Goal: Task Accomplishment & Management: Manage account settings

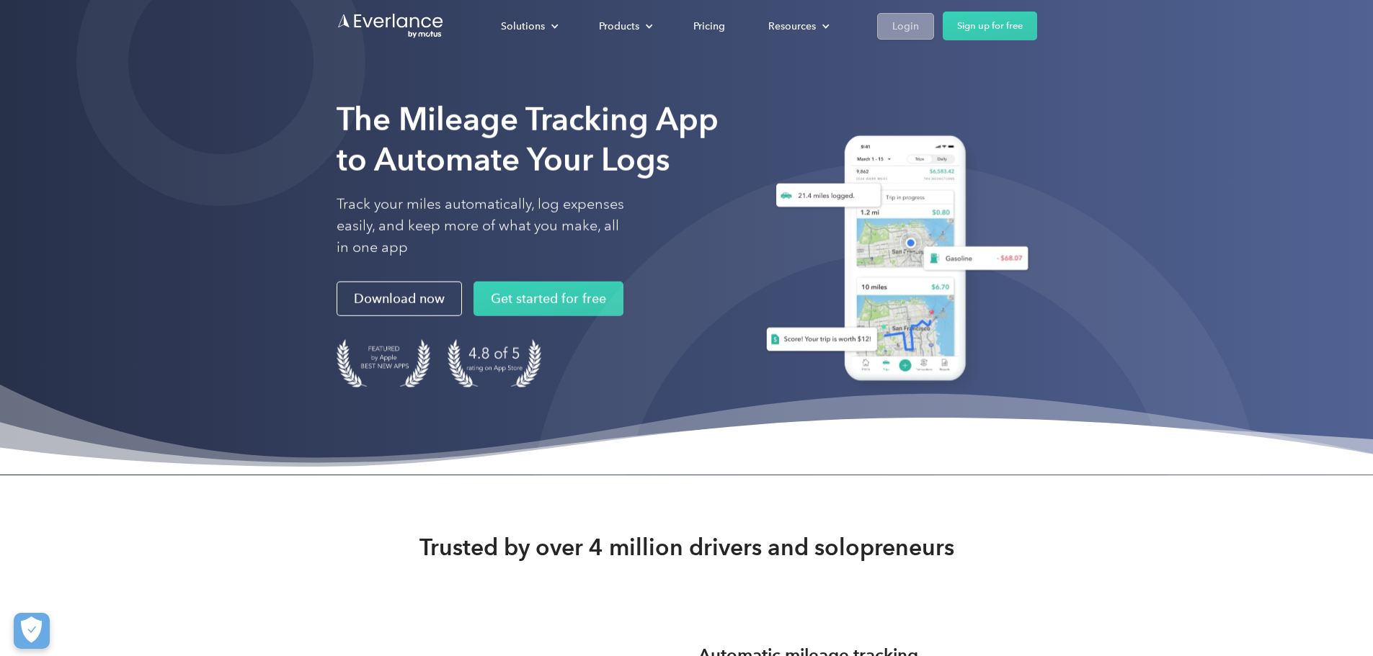
click at [919, 32] on div "Login" at bounding box center [905, 26] width 27 height 18
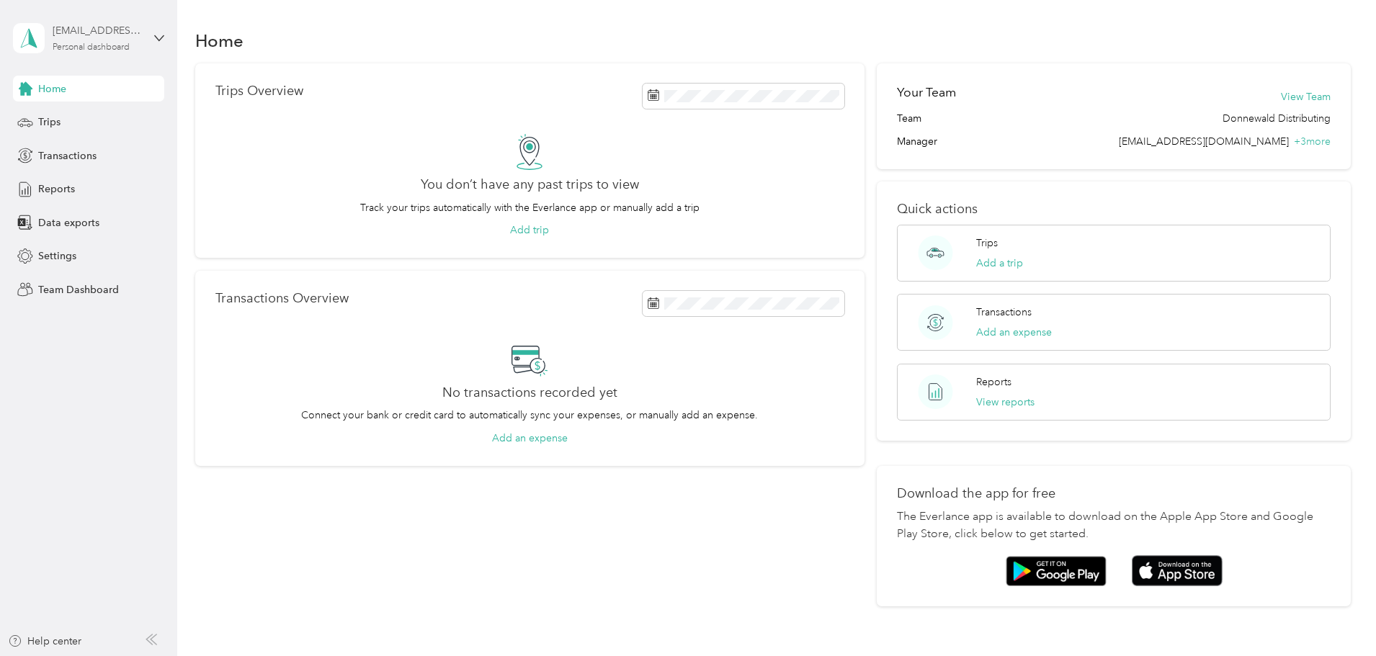
click at [109, 48] on div "Personal dashboard" at bounding box center [91, 47] width 77 height 9
click at [71, 115] on div "Team dashboard" at bounding box center [64, 118] width 77 height 15
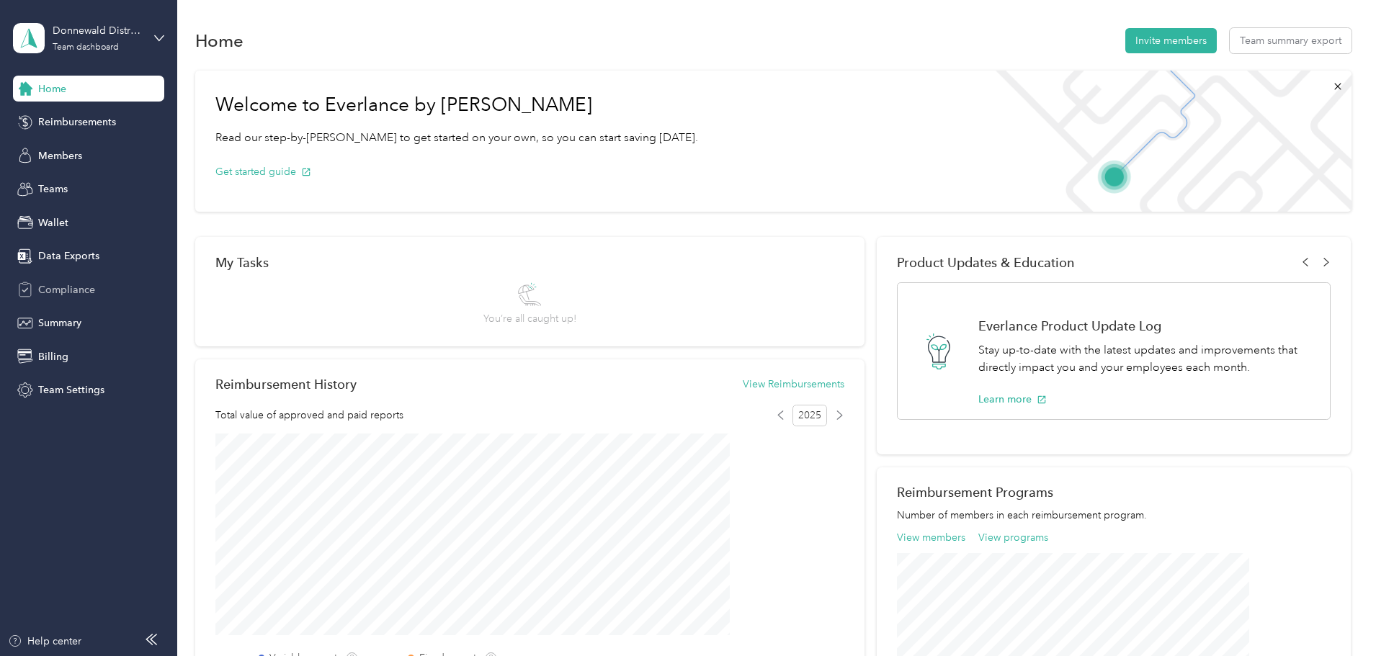
click at [65, 290] on span "Compliance" at bounding box center [66, 289] width 57 height 15
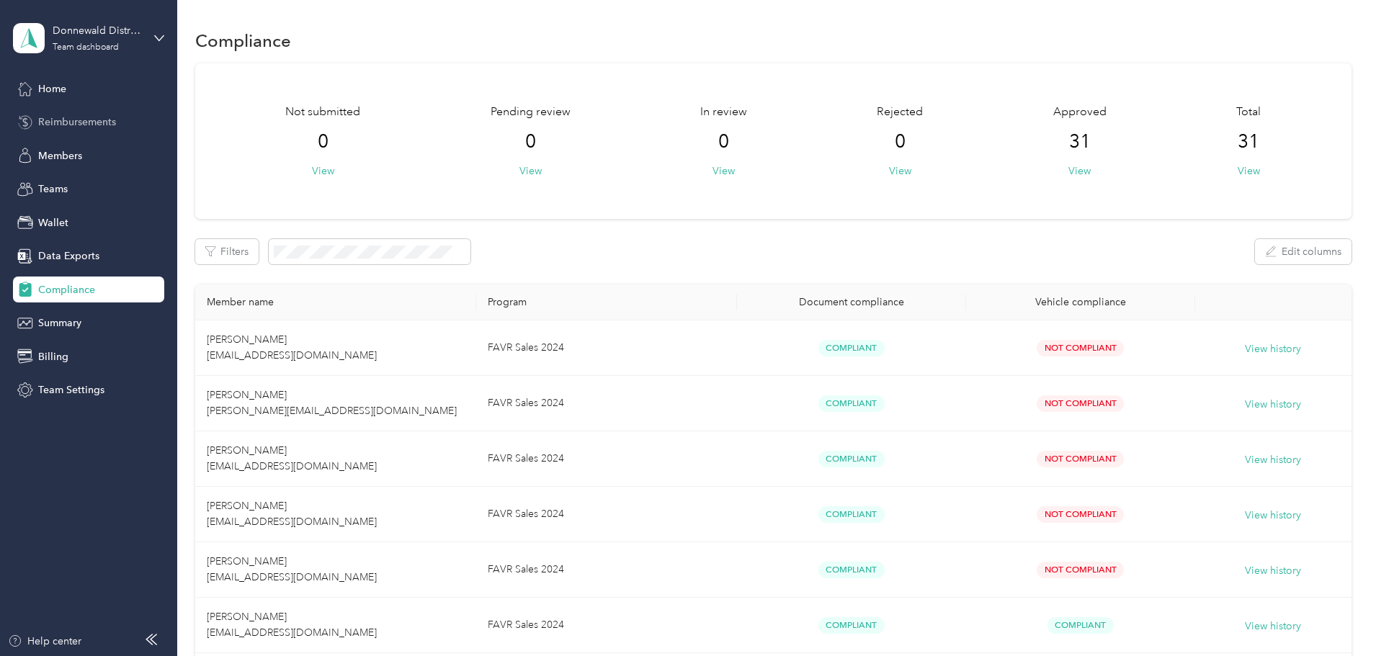
click at [74, 120] on span "Reimbursements" at bounding box center [77, 122] width 78 height 15
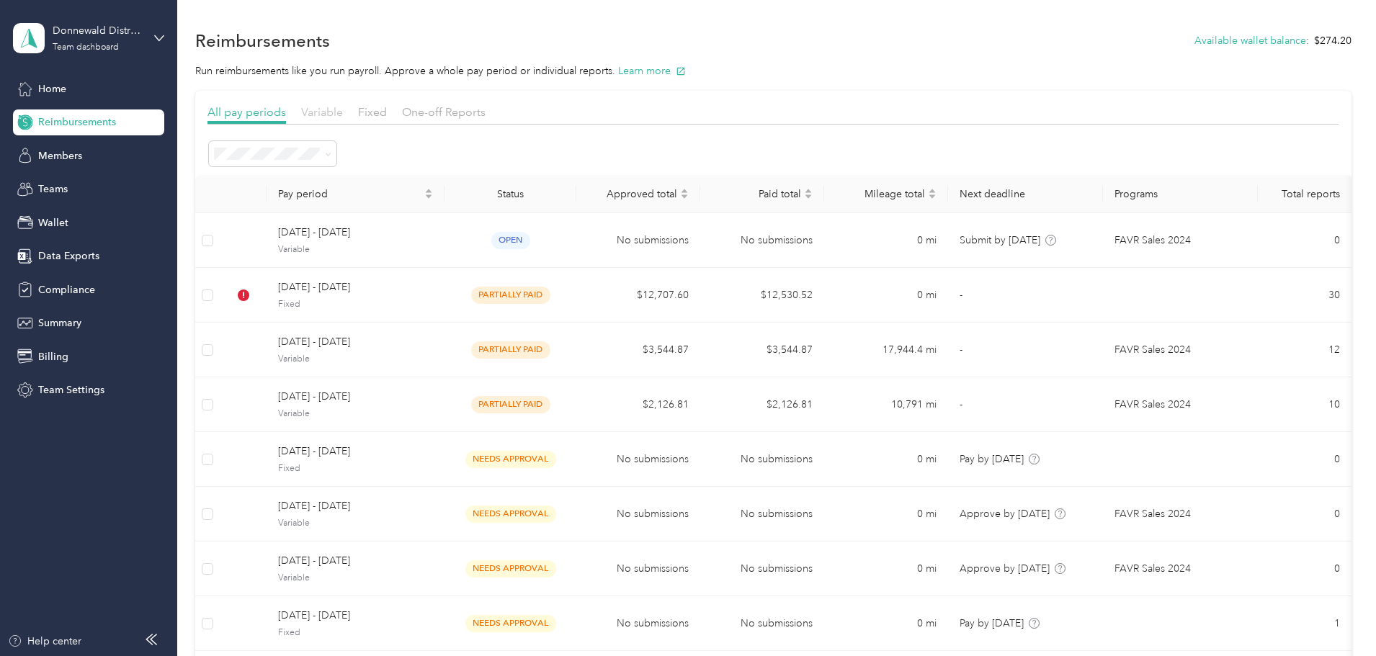
click at [343, 110] on span "Variable" at bounding box center [322, 112] width 42 height 14
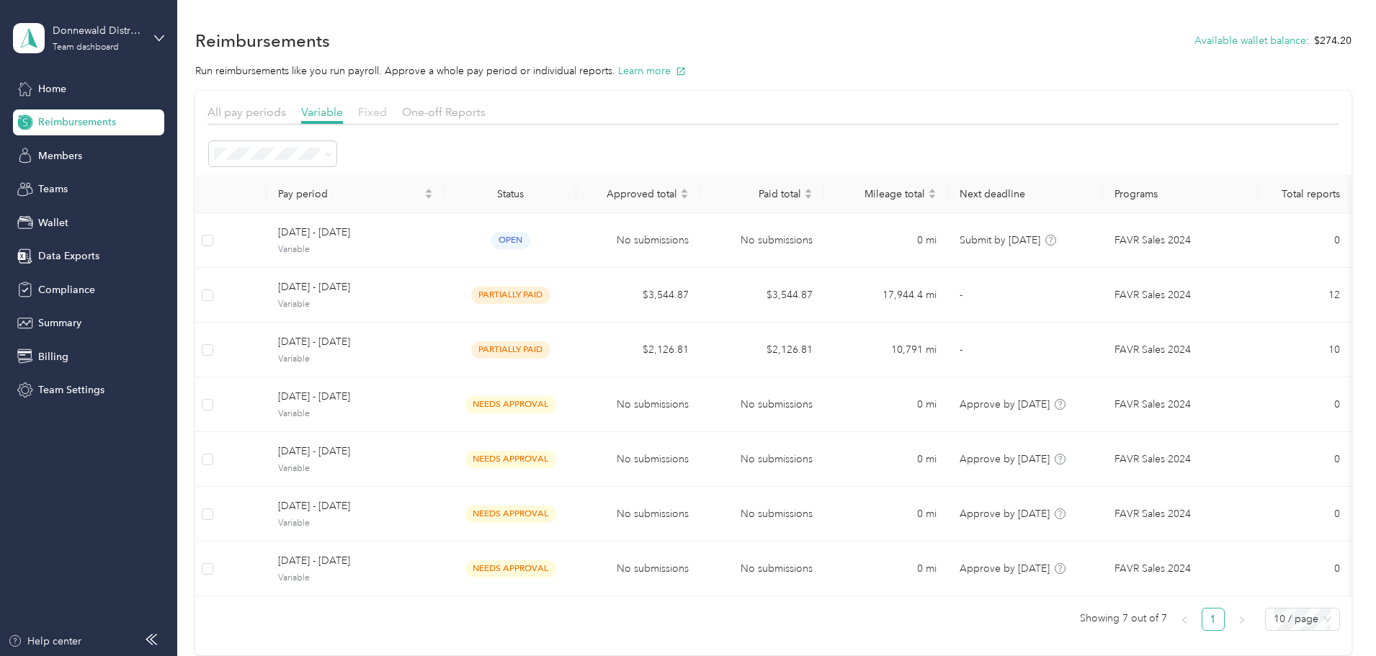
click at [387, 107] on span "Fixed" at bounding box center [372, 112] width 29 height 14
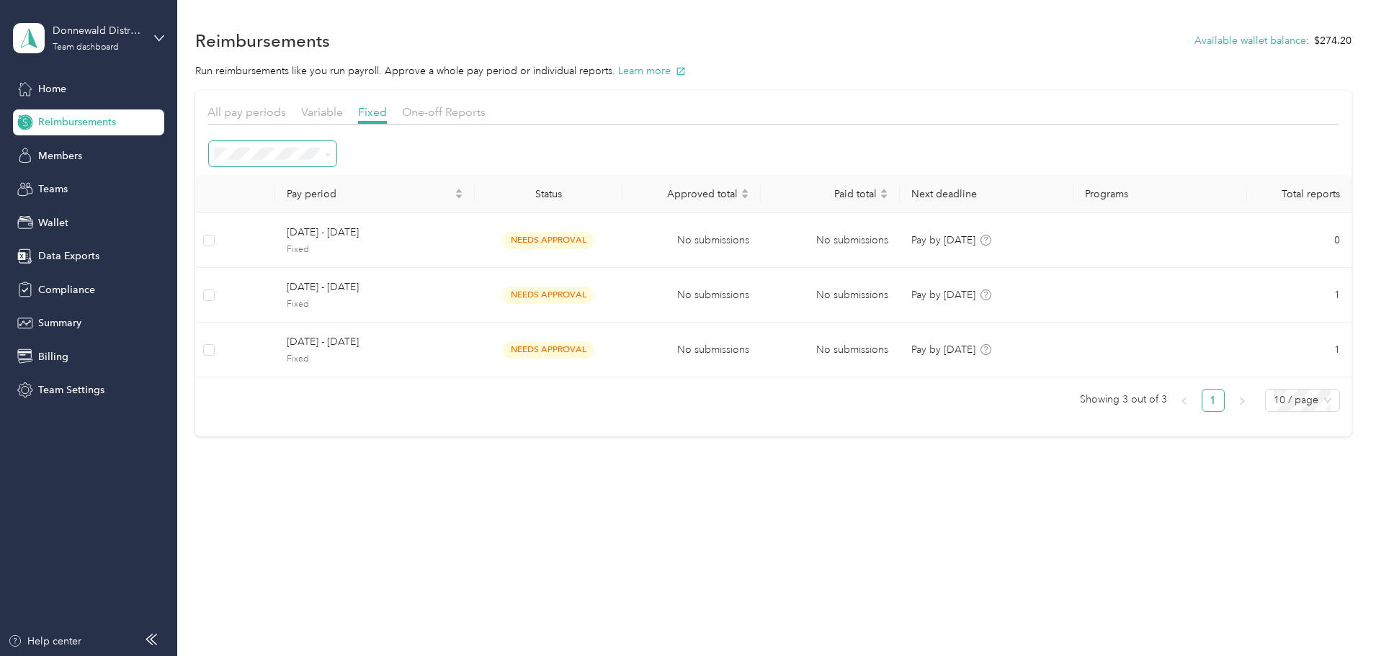
click at [331, 153] on icon at bounding box center [328, 154] width 6 height 6
click at [342, 279] on div "All" at bounding box center [369, 278] width 107 height 15
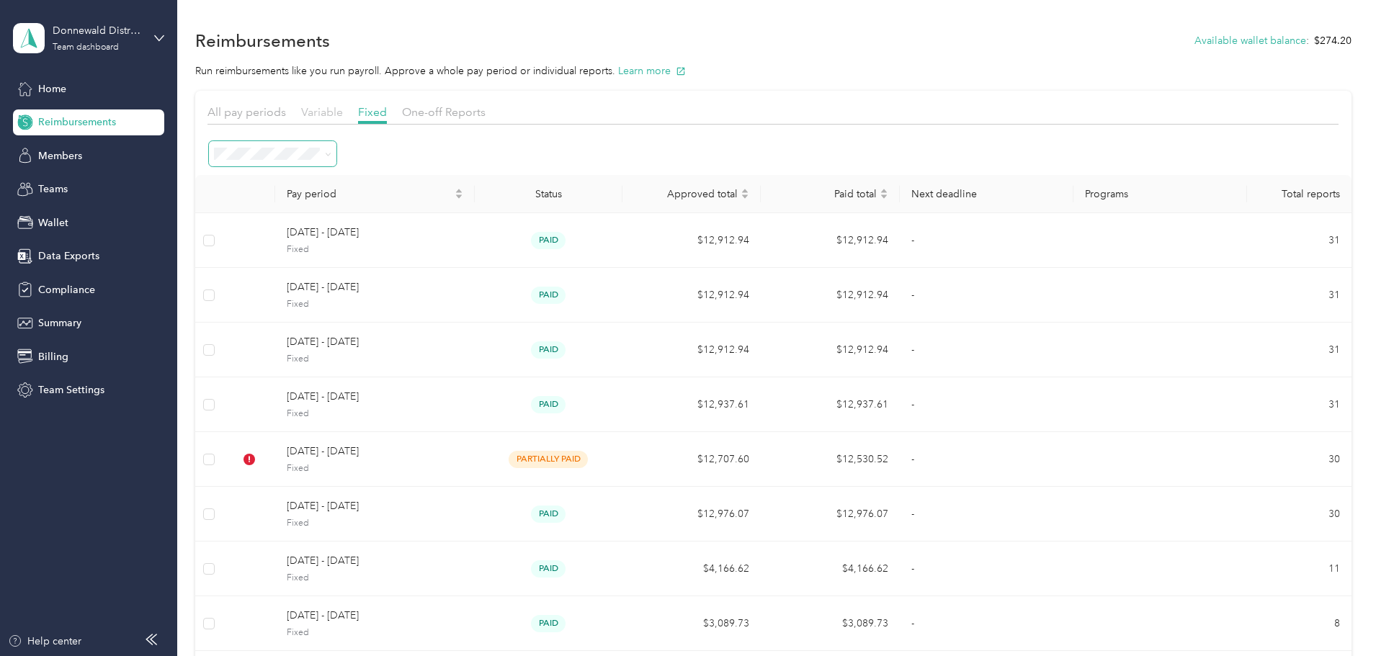
click at [343, 106] on span "Variable" at bounding box center [322, 112] width 42 height 14
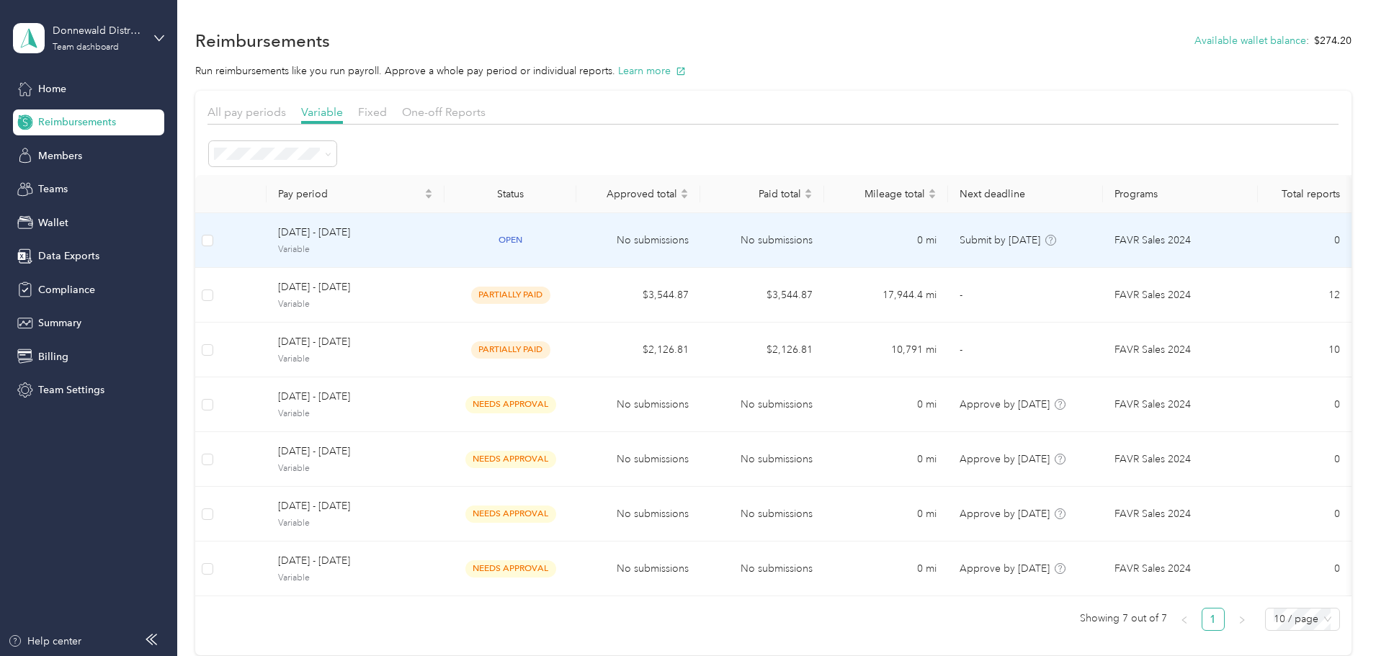
click at [417, 236] on span "September 1 - 30, 2025" at bounding box center [355, 233] width 155 height 16
